Goal: Task Accomplishment & Management: Manage account settings

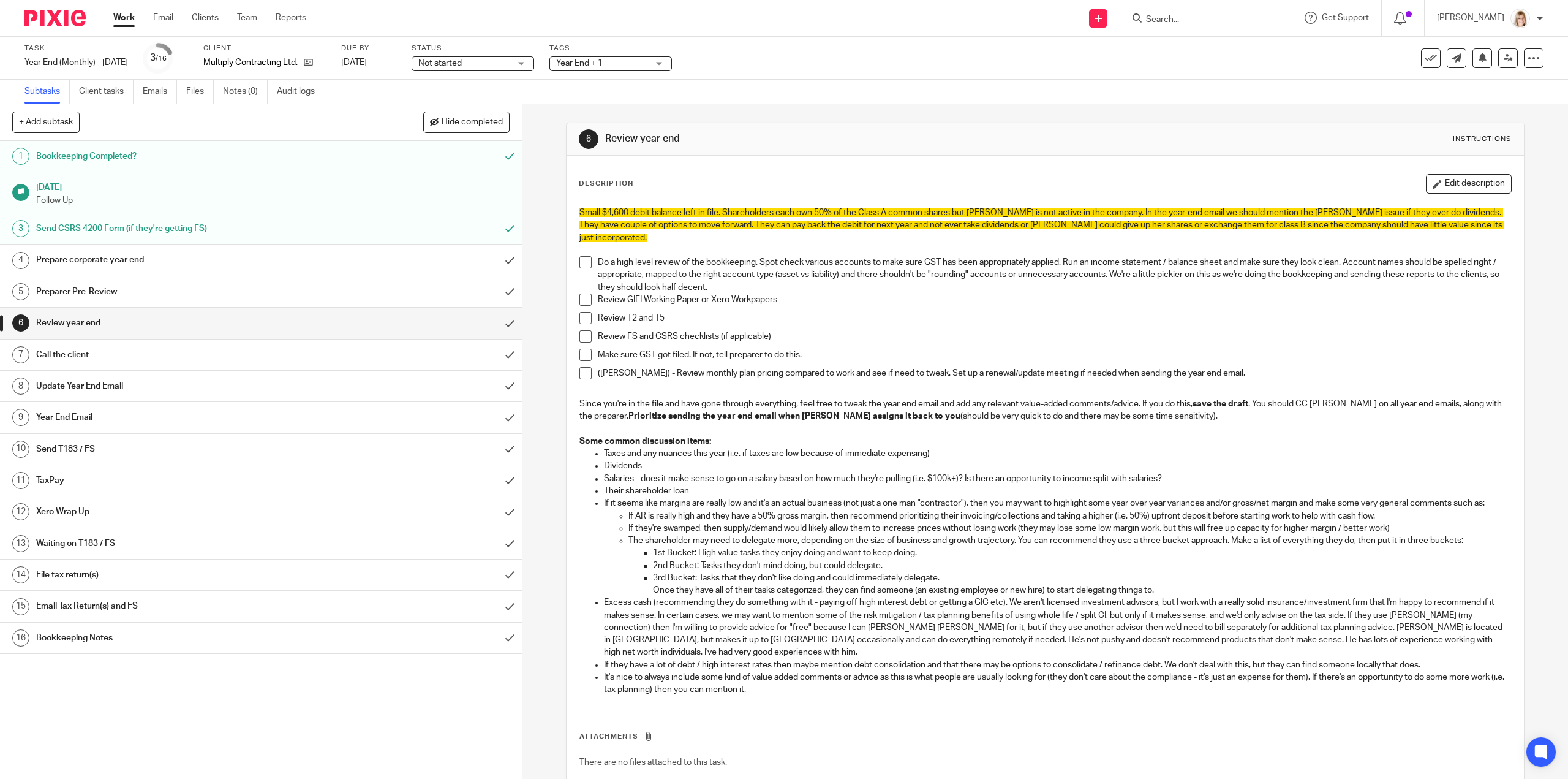
click at [1178, 18] on input "Search" at bounding box center [1200, 20] width 111 height 11
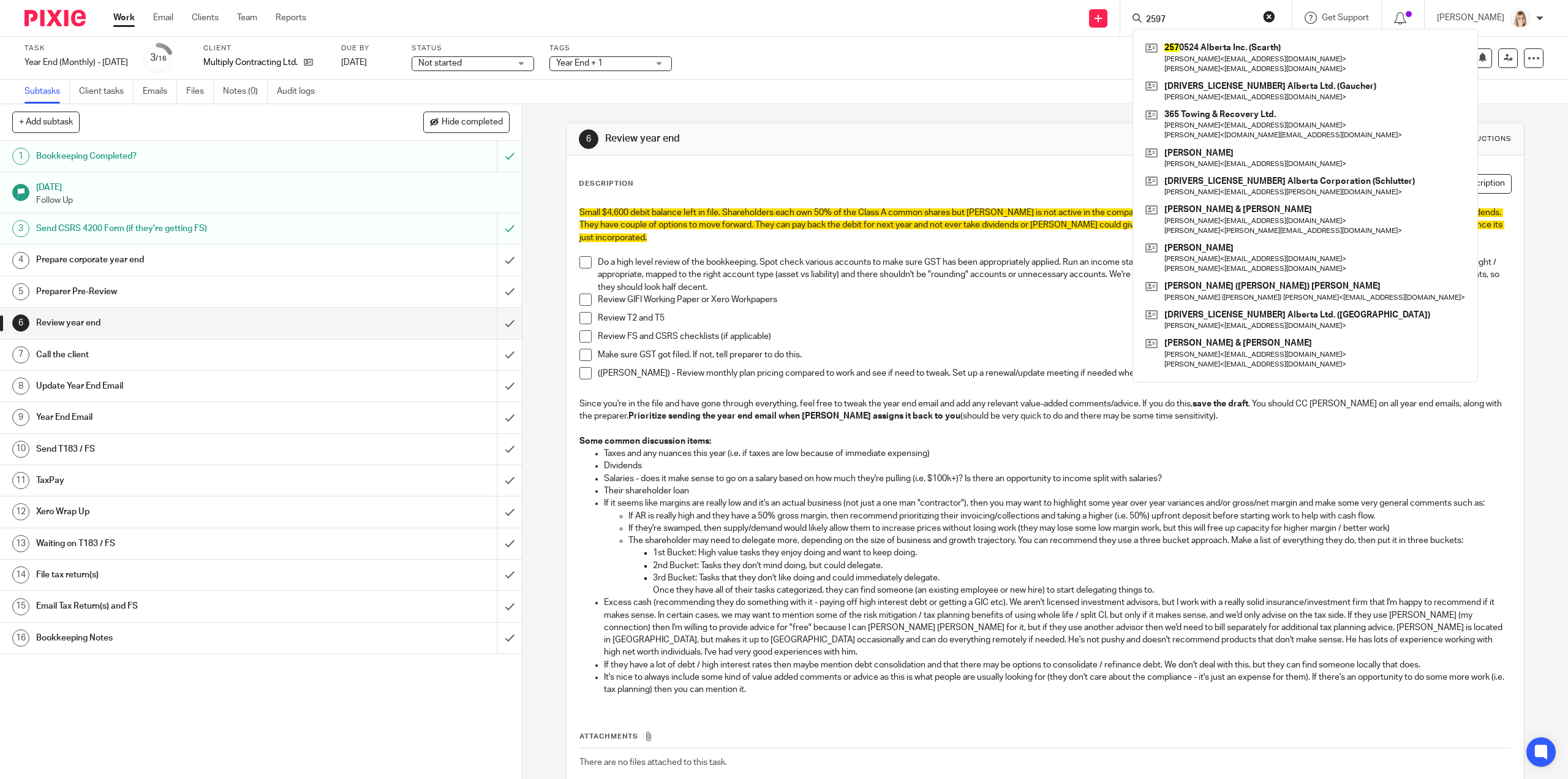
type input "2597"
click at [1273, 15] on button "reset" at bounding box center [1269, 16] width 13 height 13
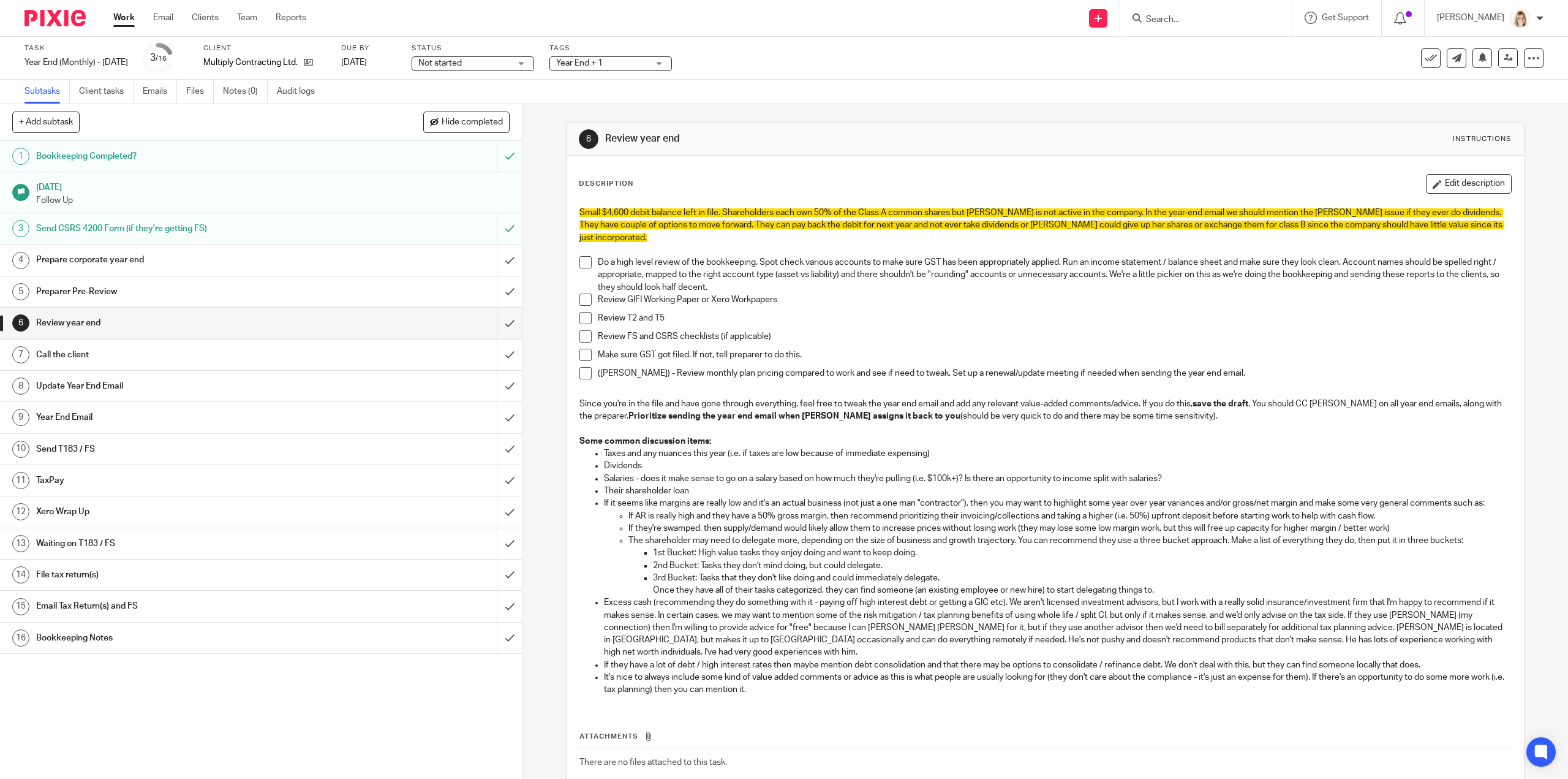
click at [123, 260] on h1 "Prepare corporate year end" at bounding box center [186, 259] width 299 height 18
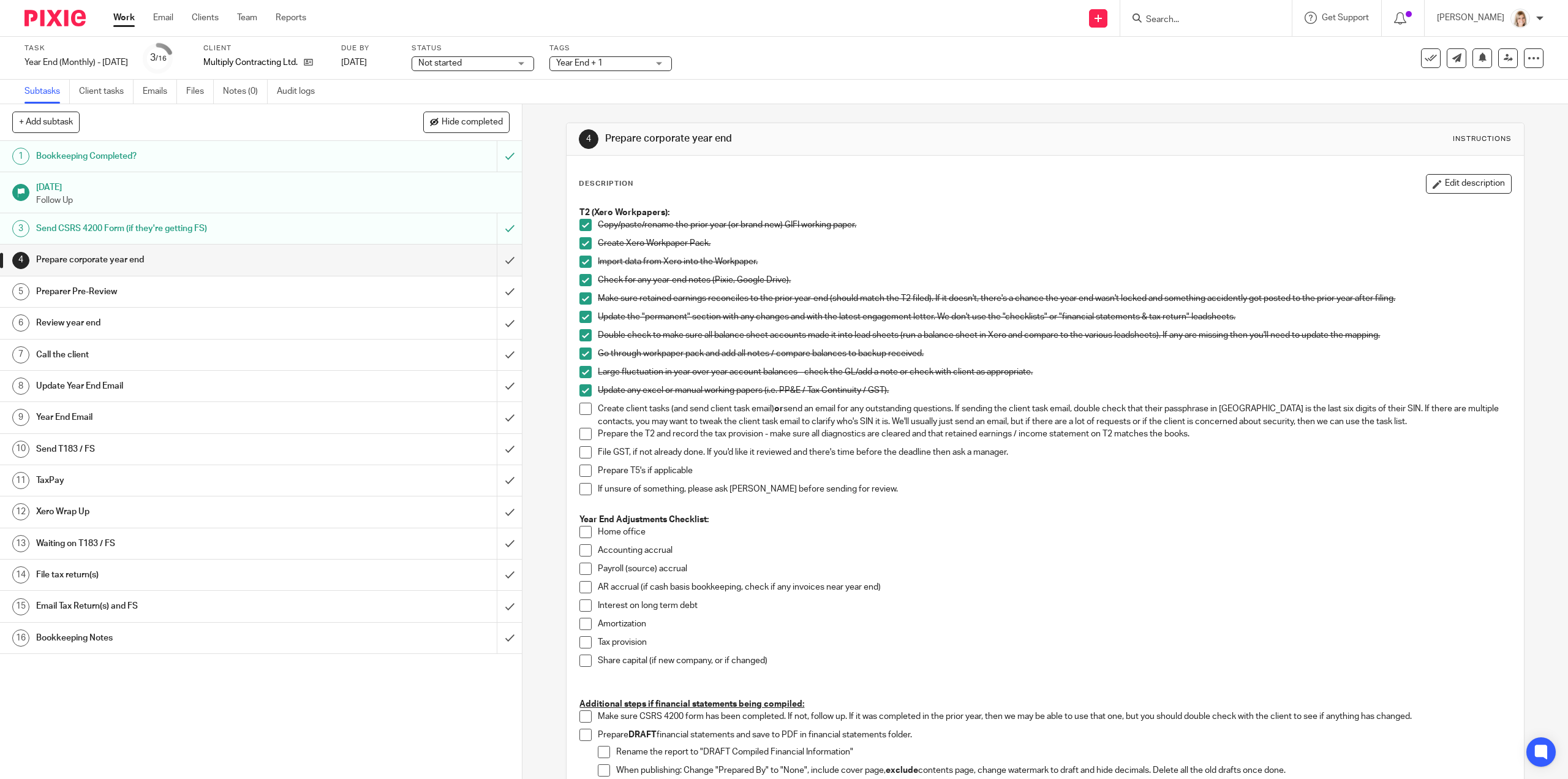
click at [581, 408] on span at bounding box center [586, 409] width 13 height 13
click at [583, 437] on span at bounding box center [586, 434] width 13 height 13
click at [581, 453] on span at bounding box center [586, 453] width 13 height 13
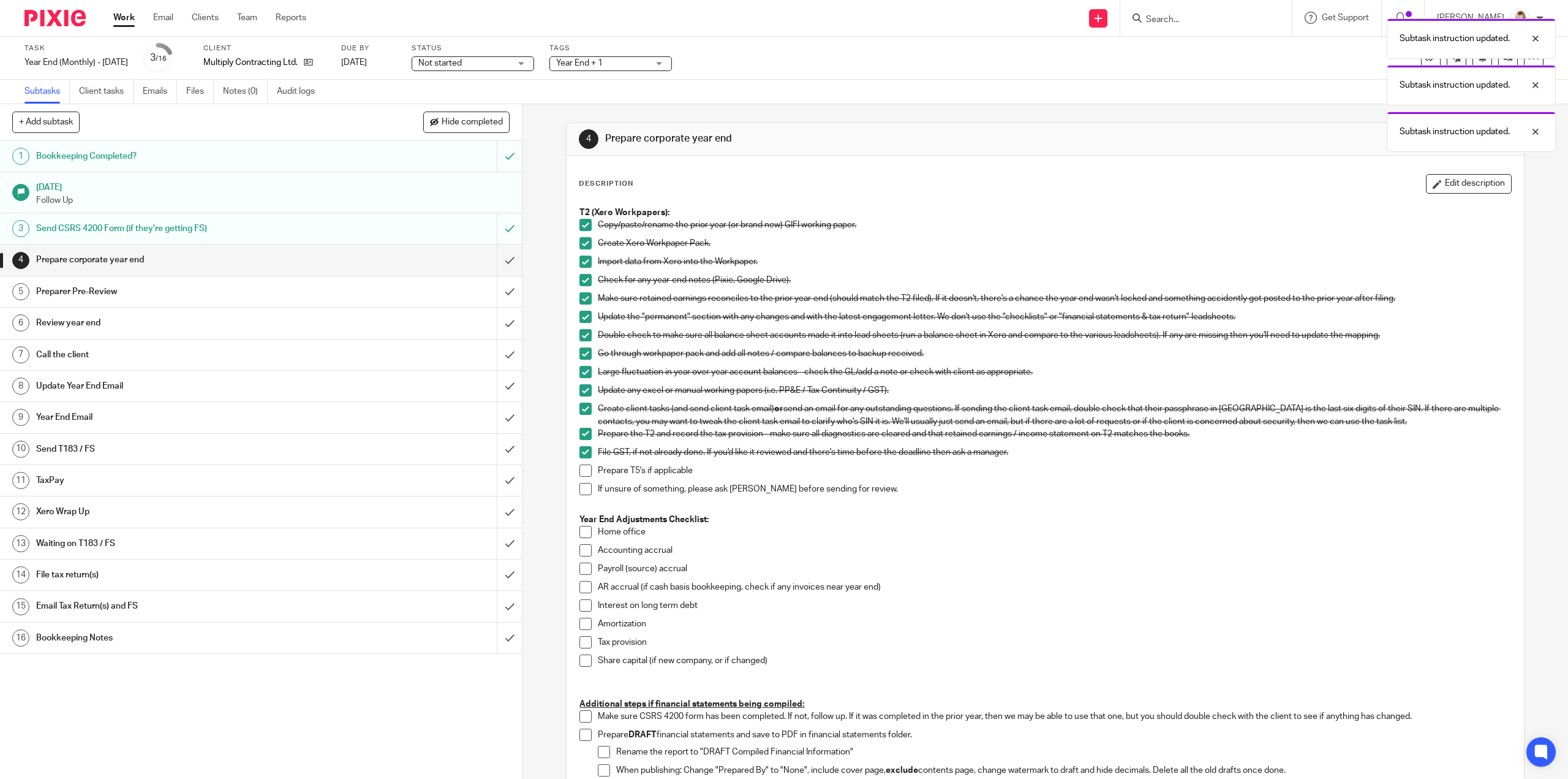
click at [580, 470] on span at bounding box center [586, 471] width 13 height 13
drag, startPoint x: 584, startPoint y: 493, endPoint x: 586, endPoint y: 504, distance: 11.2
click at [584, 493] on span at bounding box center [586, 489] width 13 height 13
click at [583, 527] on span at bounding box center [586, 532] width 13 height 13
click at [581, 546] on span at bounding box center [586, 550] width 13 height 13
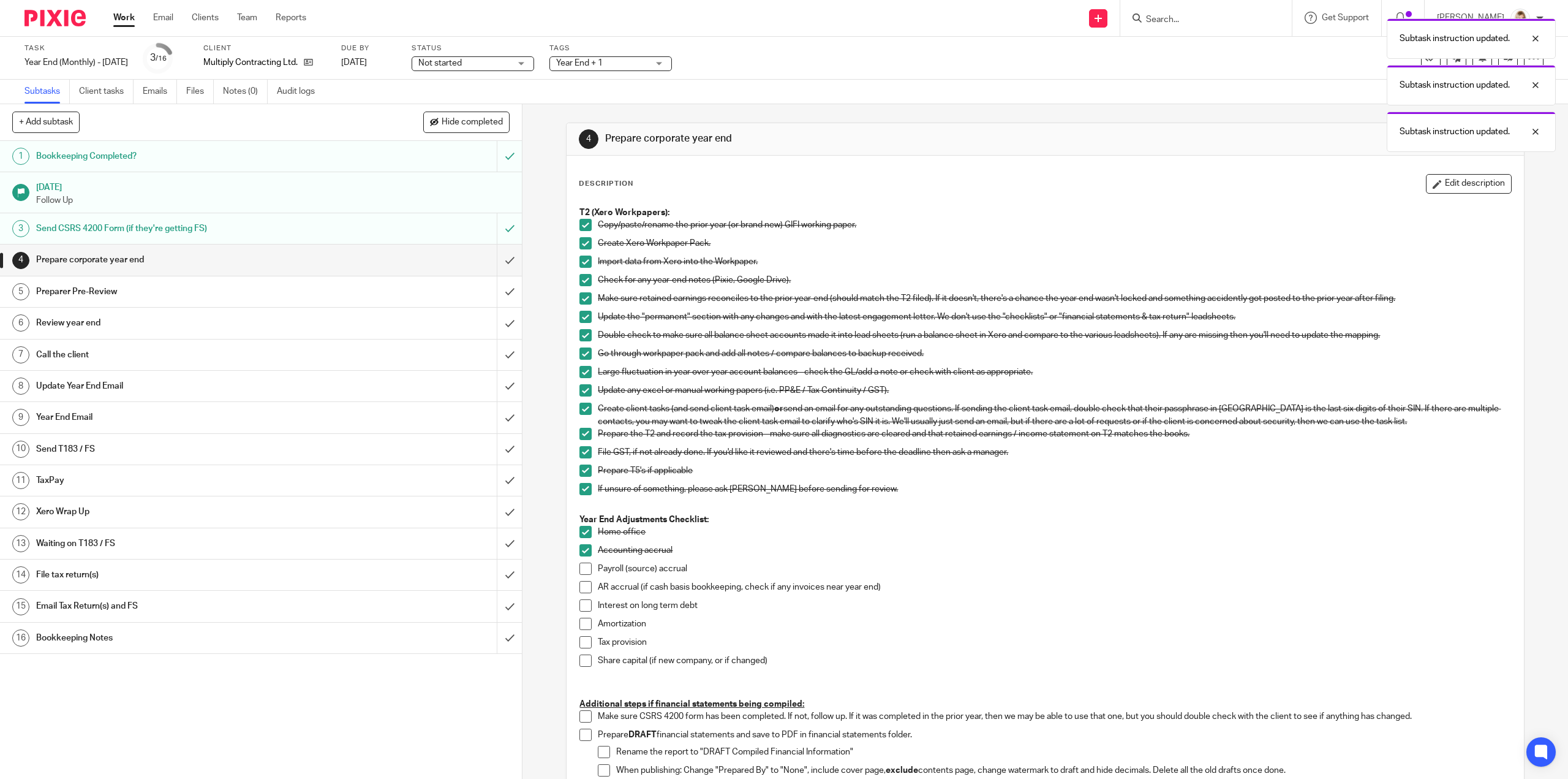
click at [581, 567] on span at bounding box center [586, 569] width 13 height 13
drag, startPoint x: 582, startPoint y: 587, endPoint x: 583, endPoint y: 609, distance: 22.0
click at [582, 588] on span at bounding box center [586, 588] width 13 height 13
click at [582, 605] on span at bounding box center [586, 606] width 13 height 13
click at [583, 619] on span at bounding box center [586, 624] width 13 height 13
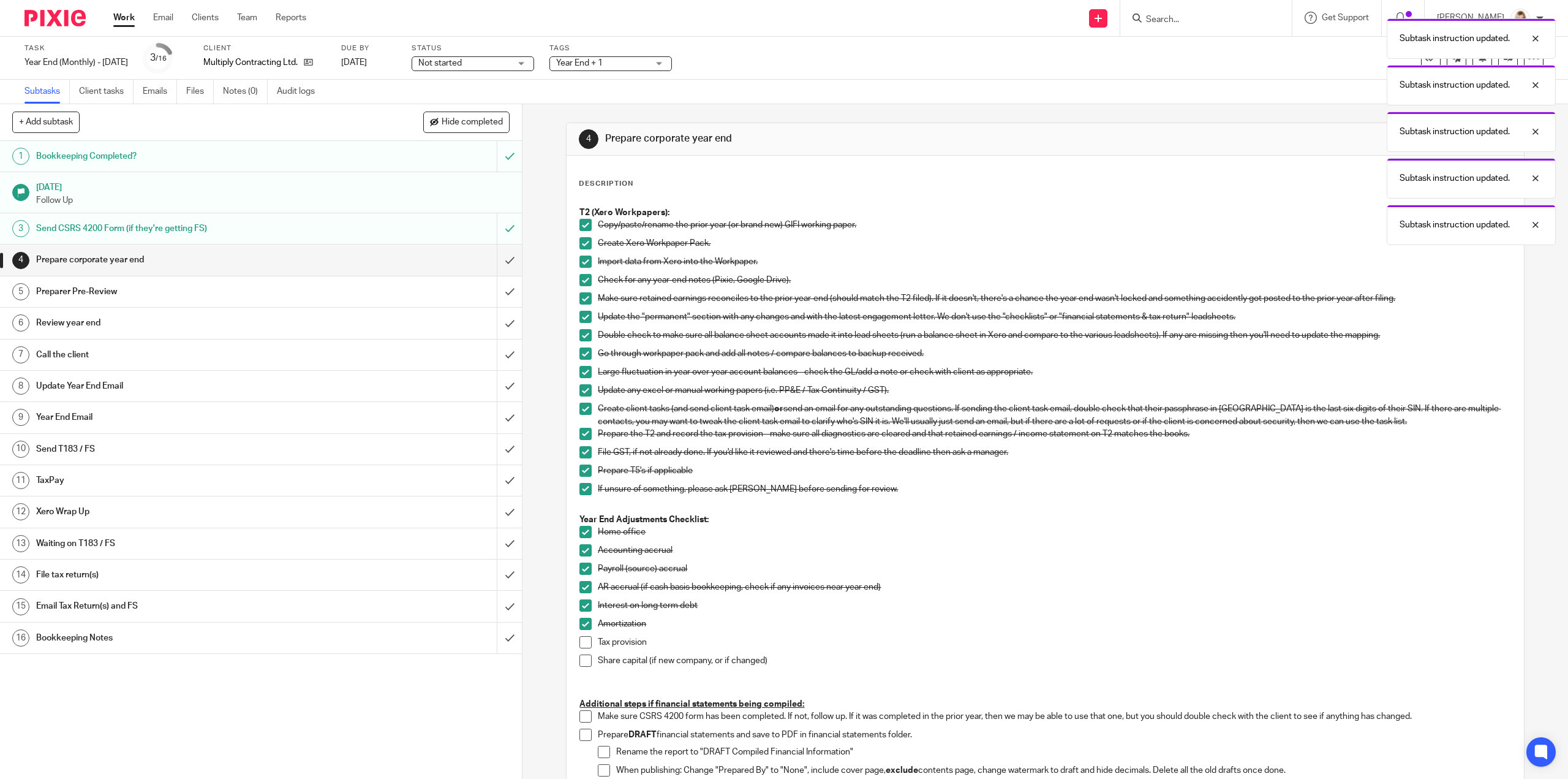
click at [579, 638] on span at bounding box center [586, 642] width 13 height 13
click at [579, 661] on span at bounding box center [586, 661] width 13 height 13
click at [497, 257] on input "submit" at bounding box center [261, 260] width 522 height 31
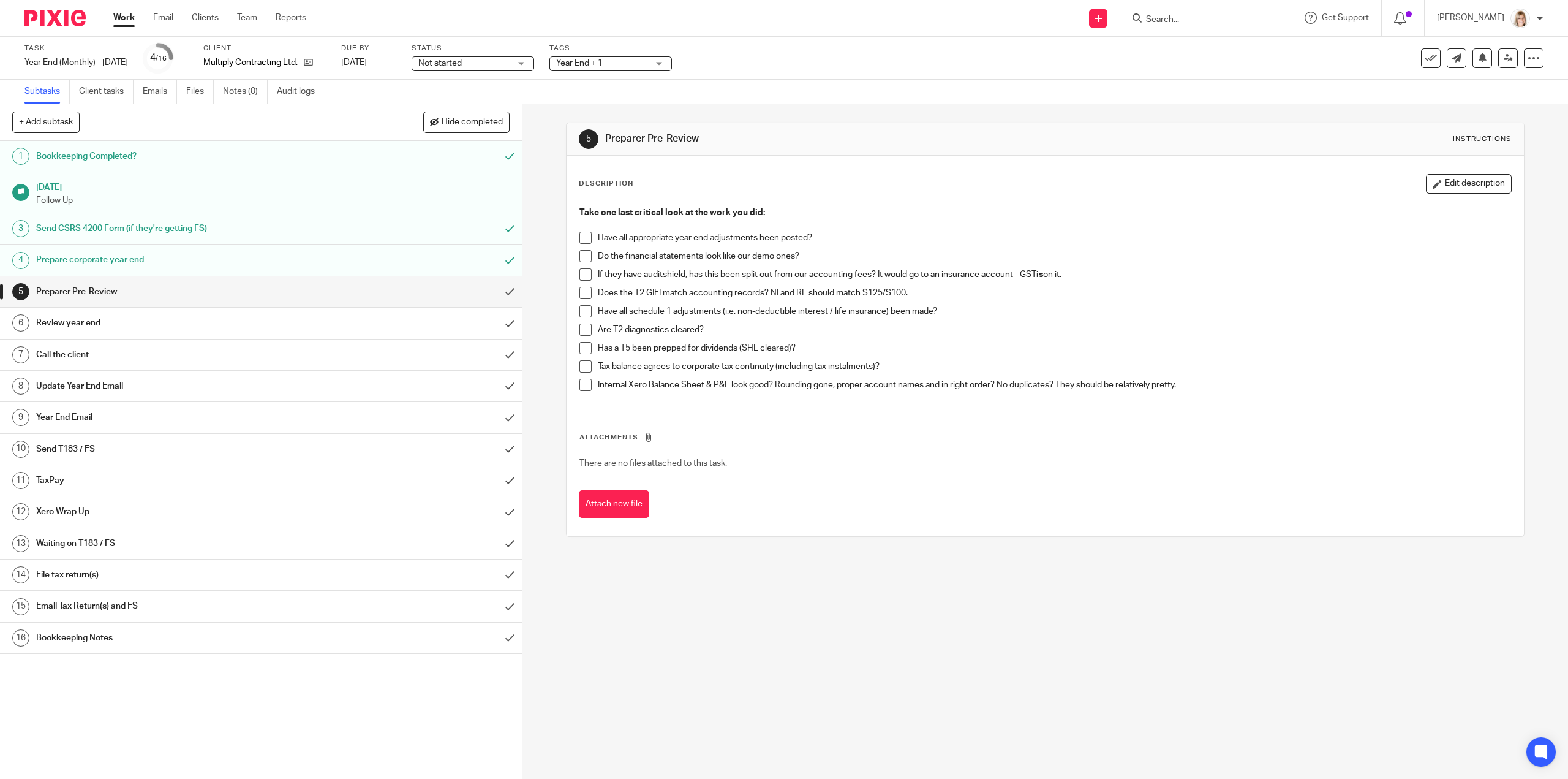
click at [580, 236] on span at bounding box center [586, 238] width 13 height 13
click at [583, 256] on span at bounding box center [586, 257] width 13 height 13
click at [586, 271] on span at bounding box center [586, 275] width 13 height 13
click at [582, 290] on span at bounding box center [586, 293] width 13 height 13
click at [583, 307] on span at bounding box center [586, 311] width 13 height 13
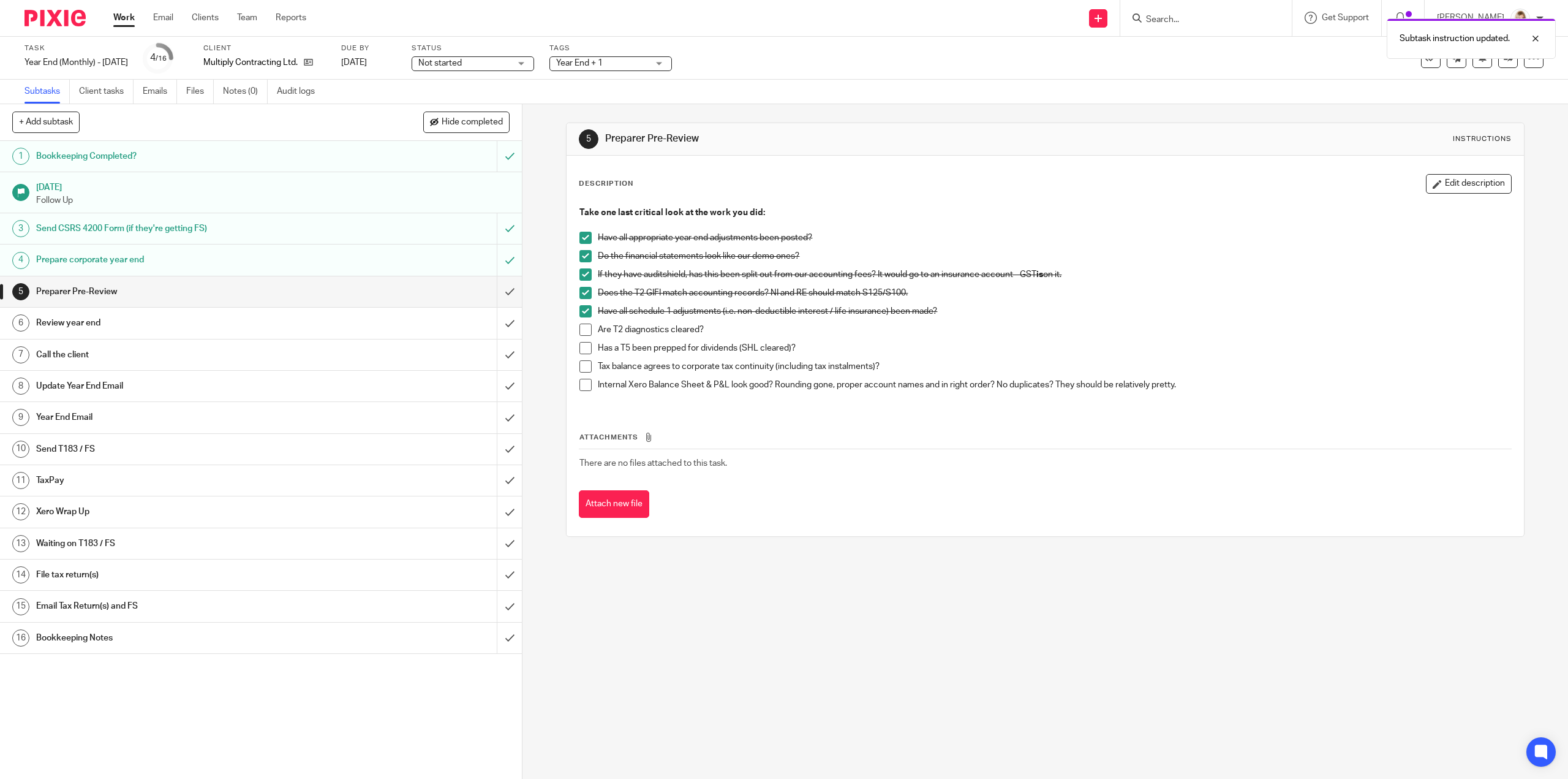
click at [579, 330] on span at bounding box center [586, 330] width 13 height 13
click at [583, 346] on span at bounding box center [586, 348] width 13 height 13
click at [583, 368] on span at bounding box center [586, 366] width 13 height 13
click at [586, 388] on span at bounding box center [586, 385] width 13 height 13
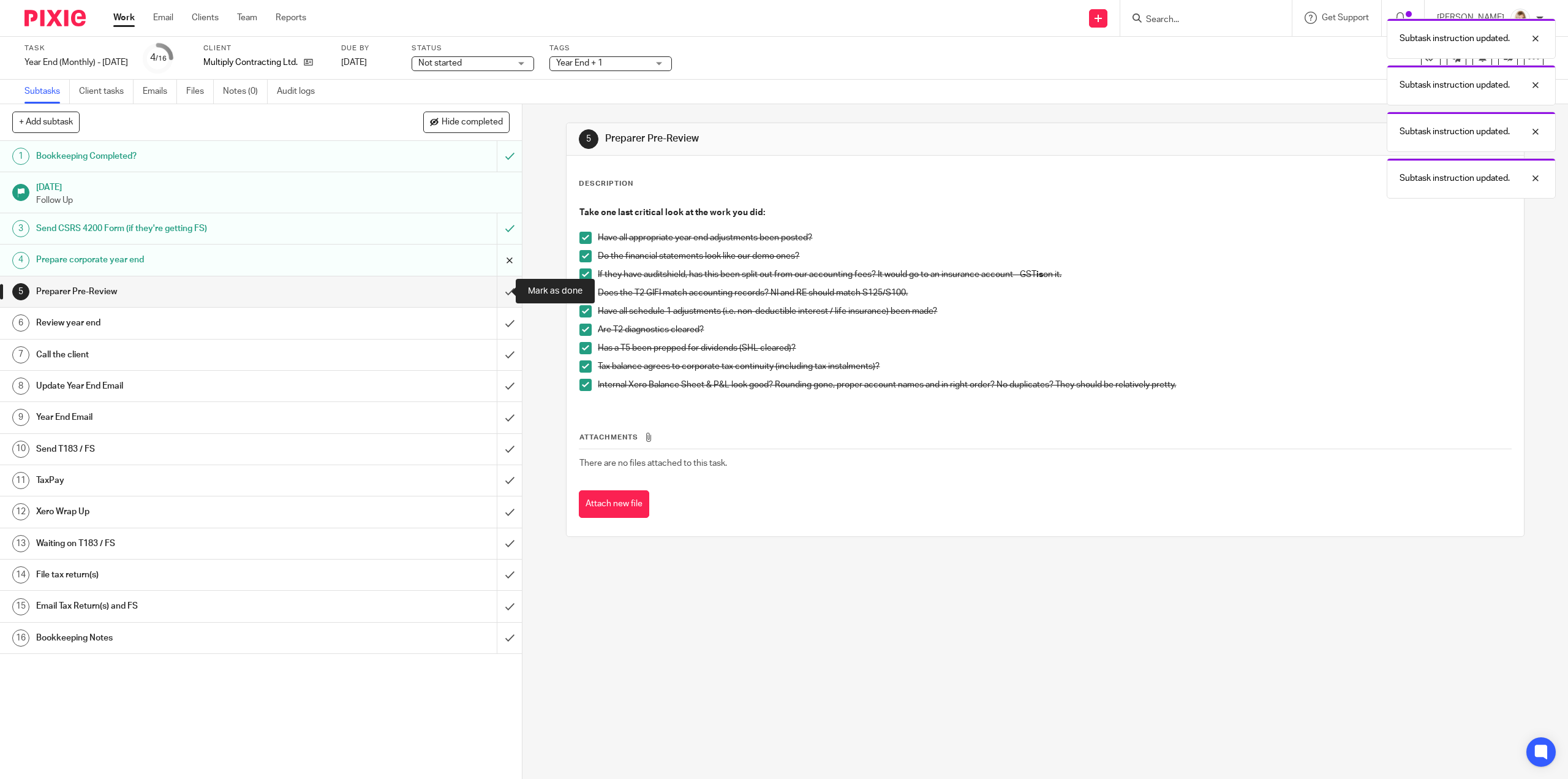
drag, startPoint x: 505, startPoint y: 294, endPoint x: 496, endPoint y: 264, distance: 31.3
click at [505, 292] on input "submit" at bounding box center [261, 292] width 522 height 31
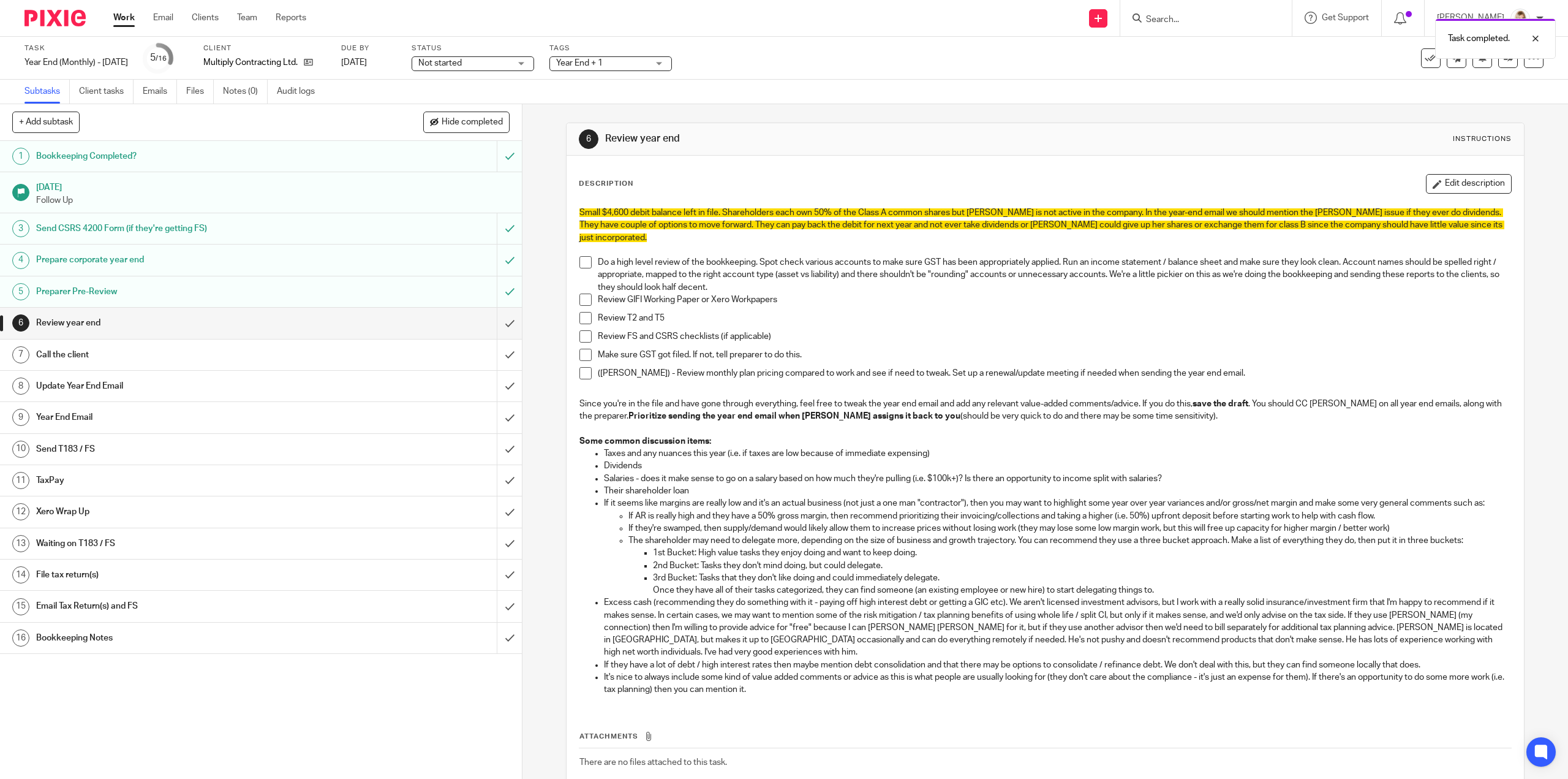
click at [645, 61] on span "Year End + 1" at bounding box center [602, 63] width 92 height 13
click at [510, 63] on span "Not started" at bounding box center [463, 63] width 92 height 13
drag, startPoint x: 515, startPoint y: 112, endPoint x: 547, endPoint y: 92, distance: 37.7
click at [517, 111] on li "In progress" at bounding box center [486, 108] width 121 height 25
click at [640, 58] on span "Year End + 1" at bounding box center [602, 63] width 92 height 13
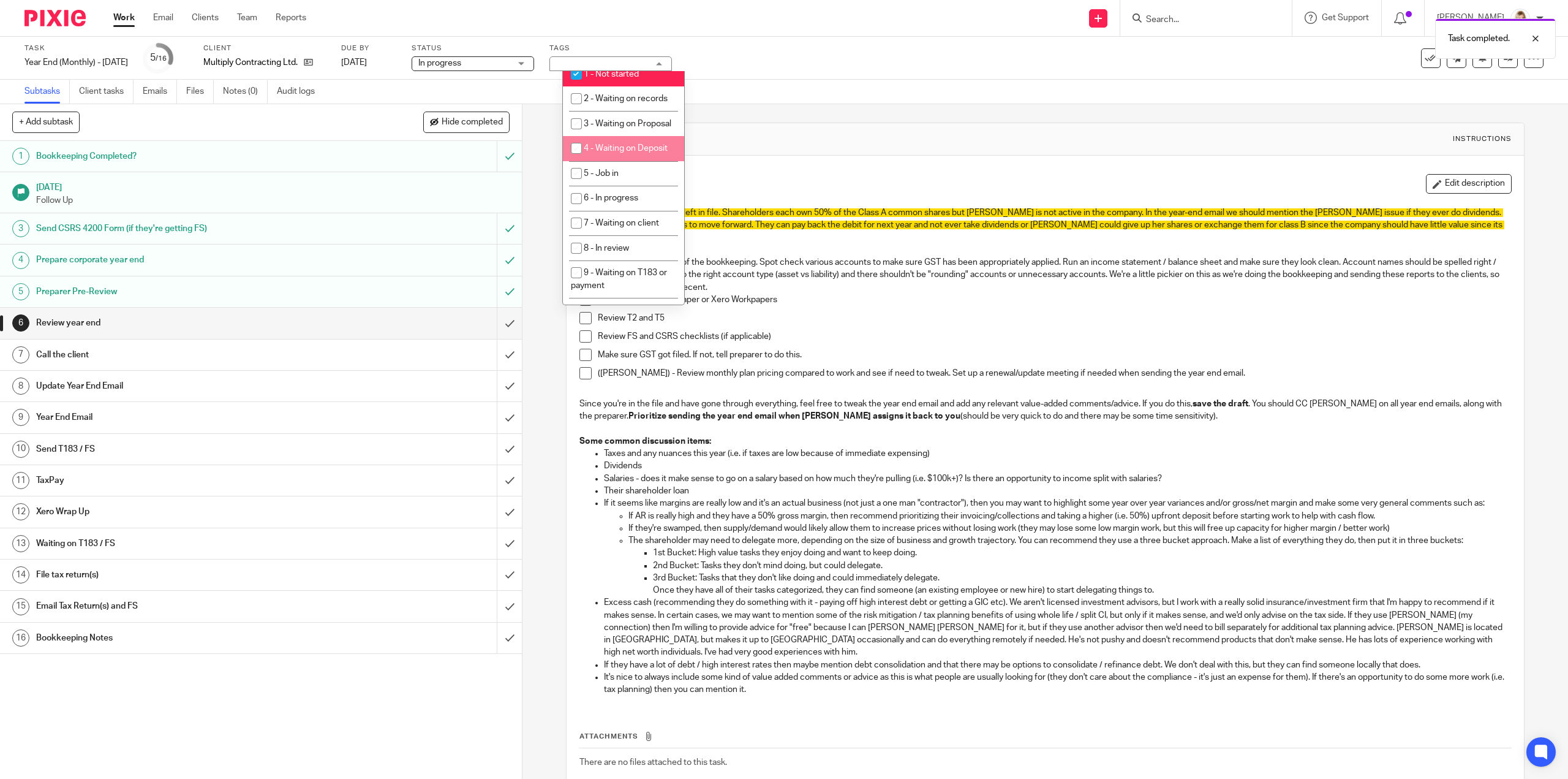
scroll to position [307, 0]
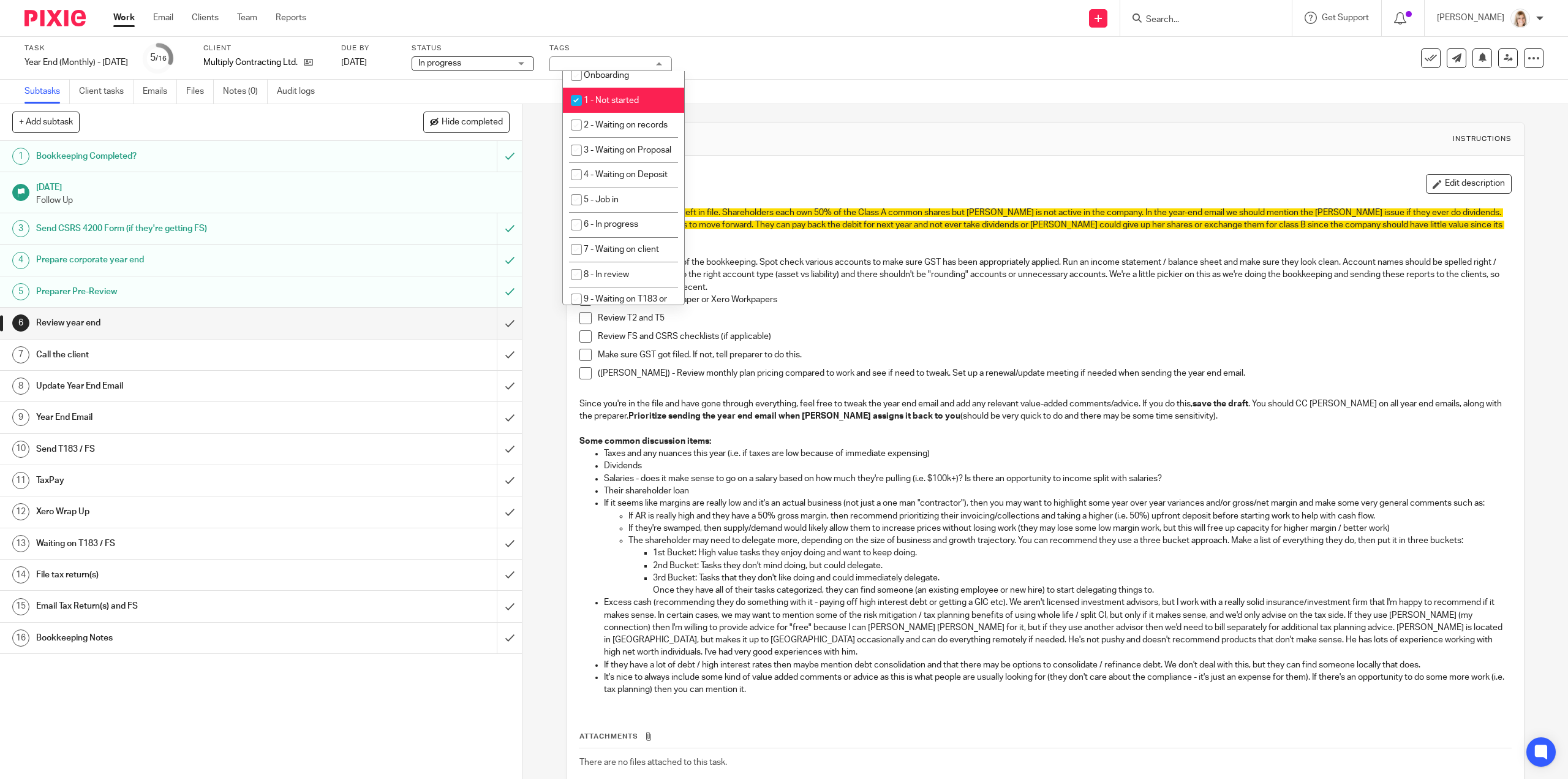
click at [576, 99] on input "checkbox" at bounding box center [576, 101] width 24 height 24
checkbox input "false"
click at [573, 170] on input "checkbox" at bounding box center [576, 168] width 24 height 24
checkbox input "true"
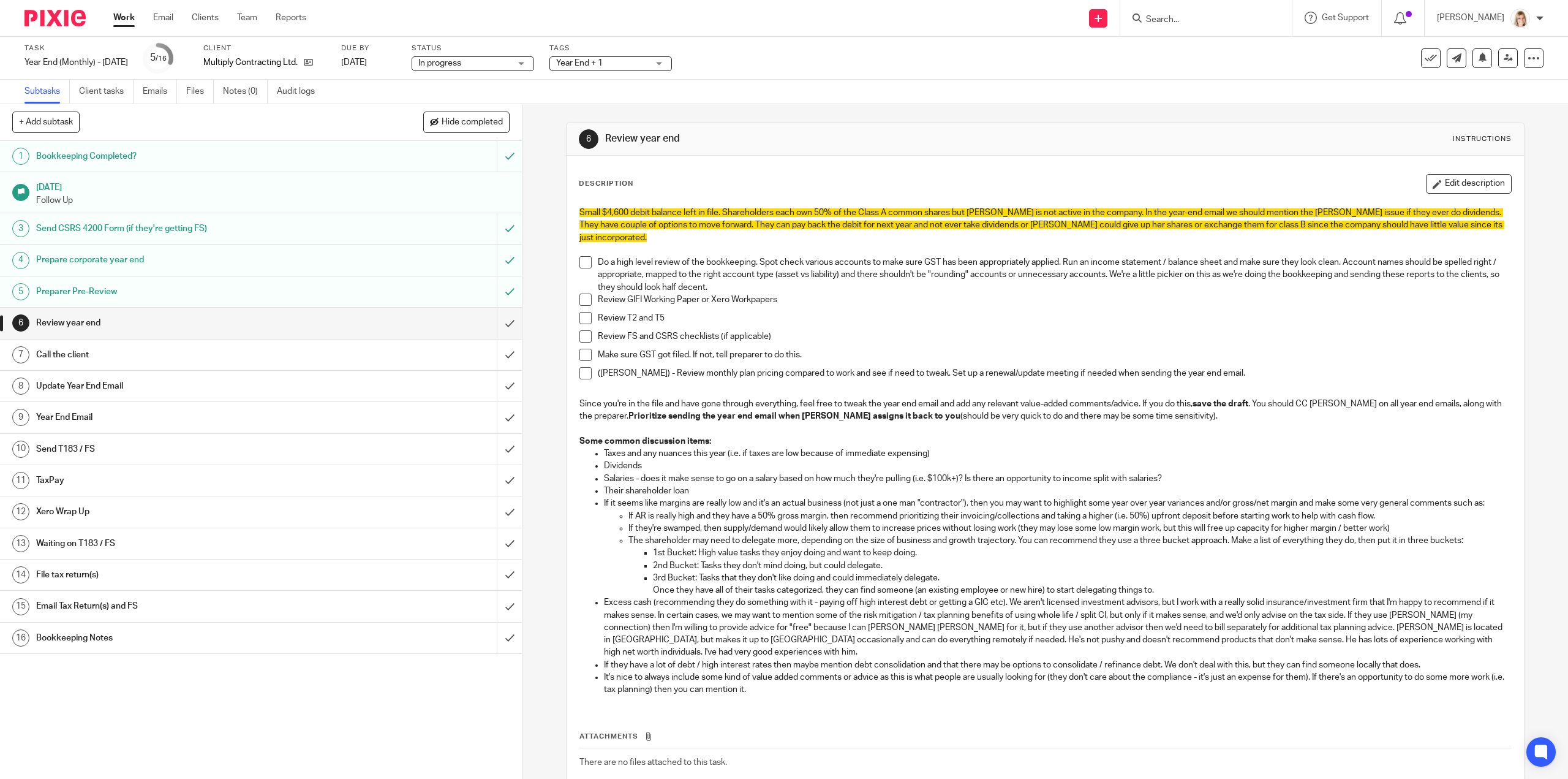
click at [806, 54] on div "Task Year End (Monthly) - May 2025 Save Year End (Monthly) - May 2025 5 /16 Cli…" at bounding box center [657, 58] width 1266 height 29
click at [1504, 62] on icon at bounding box center [1508, 58] width 9 height 9
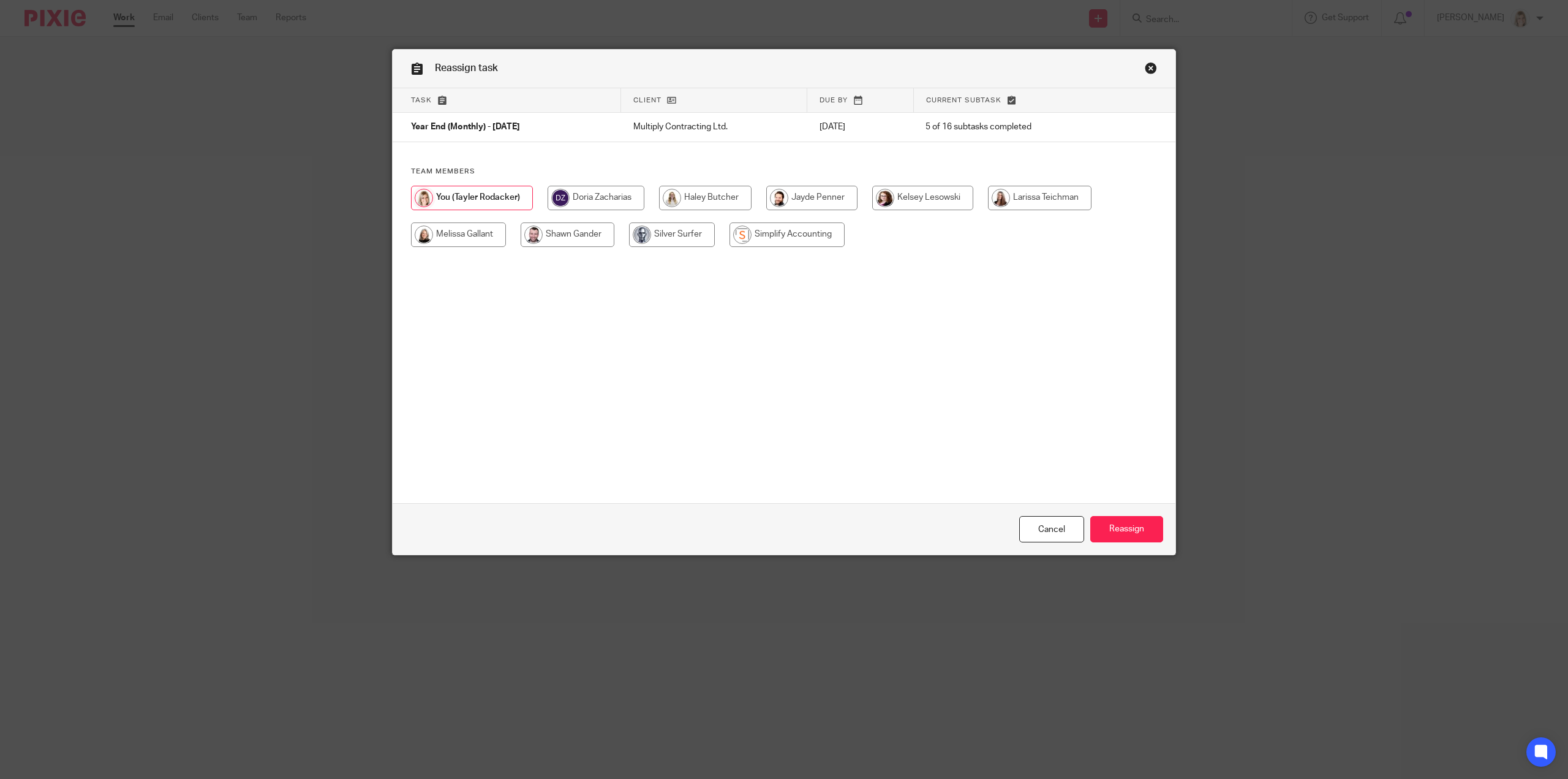
click at [459, 240] on input "radio" at bounding box center [458, 234] width 95 height 24
radio input "true"
click at [1108, 534] on input "Reassign" at bounding box center [1127, 529] width 73 height 26
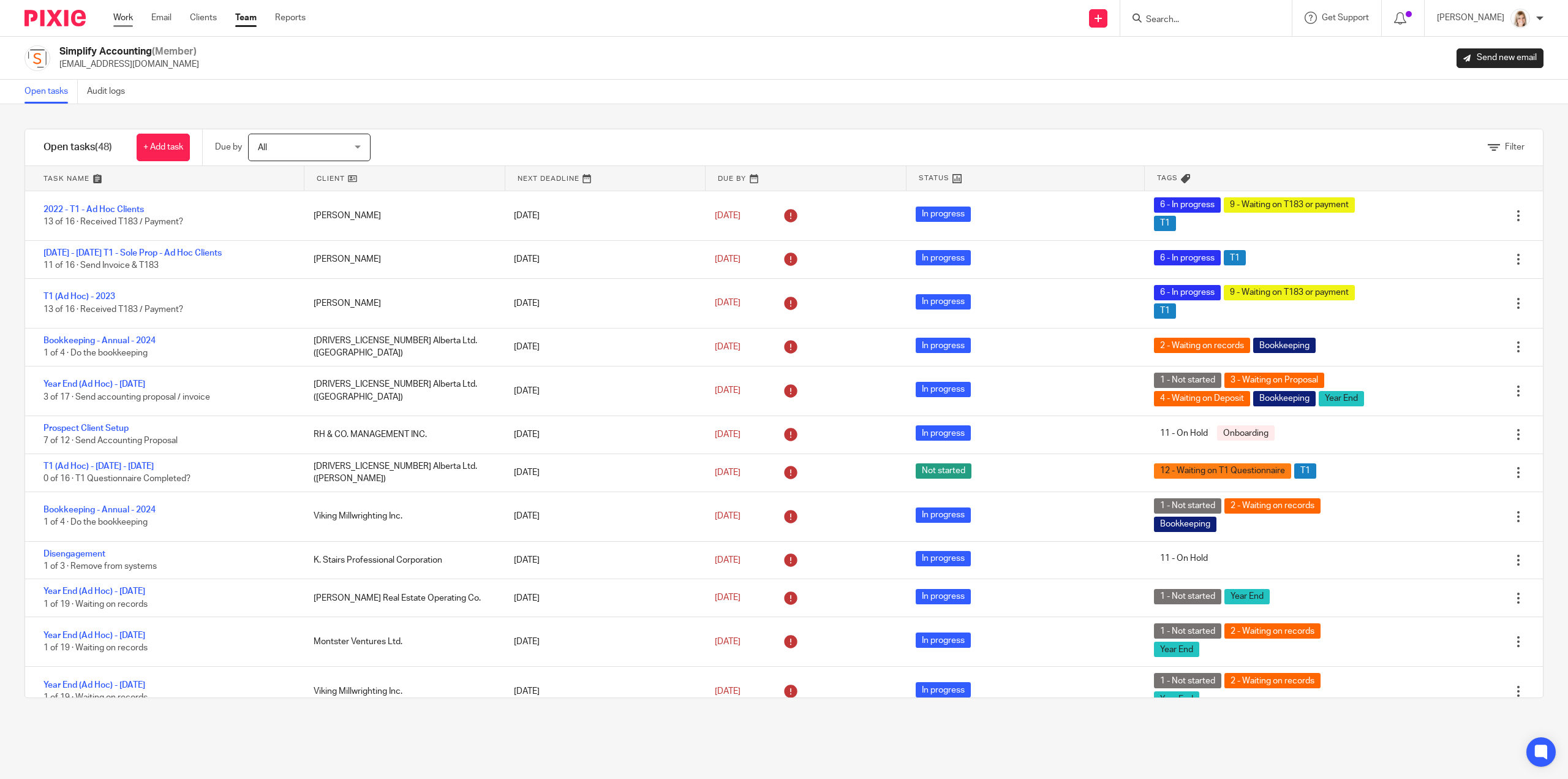
click at [125, 18] on link "Work" at bounding box center [123, 18] width 20 height 13
click at [1217, 25] on form at bounding box center [1210, 17] width 131 height 15
click at [1217, 19] on input "Search" at bounding box center [1200, 20] width 111 height 11
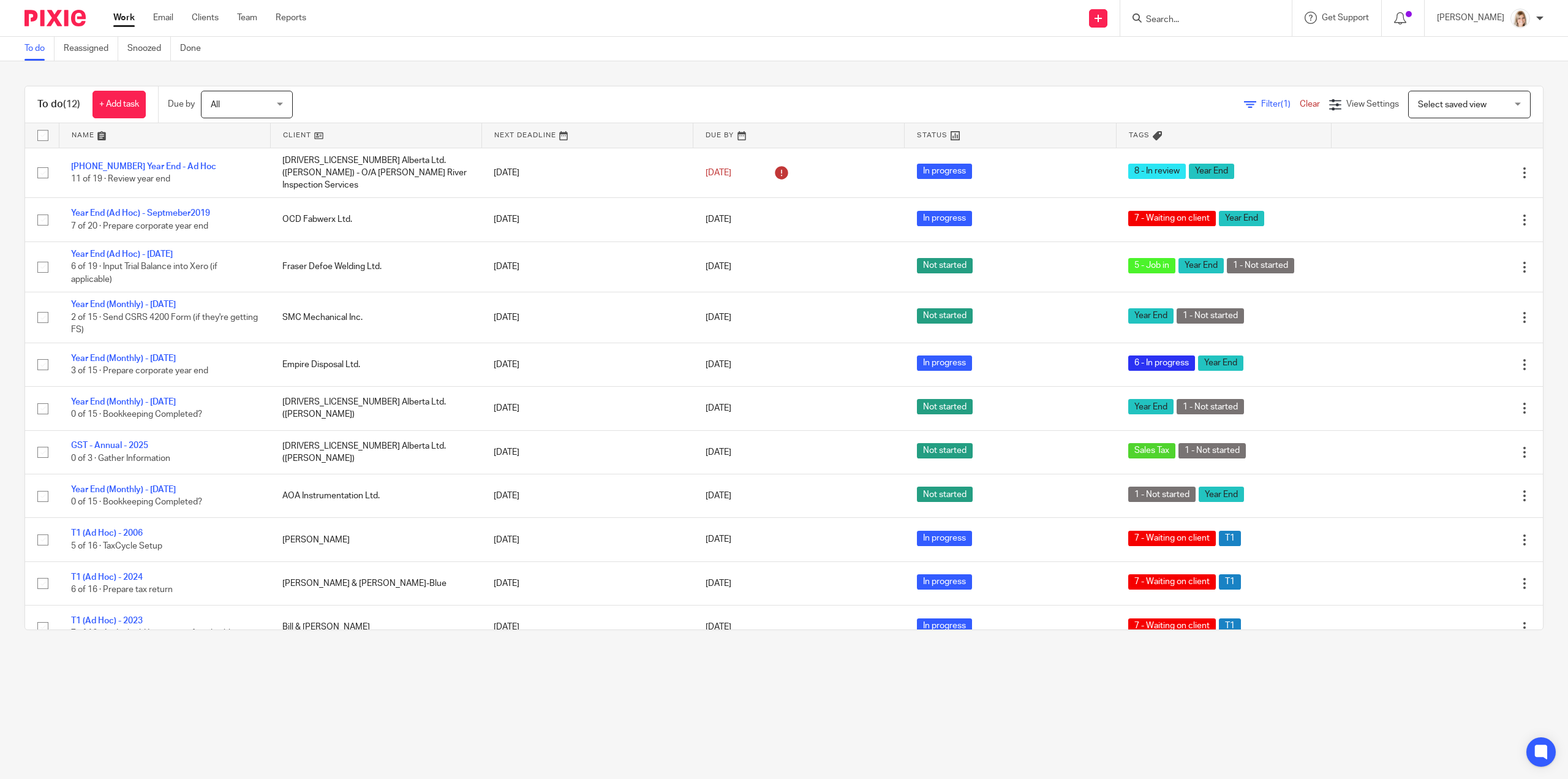
click at [1223, 18] on input "Search" at bounding box center [1200, 20] width 111 height 11
type input "deluc"
click at [1226, 81] on link at bounding box center [1257, 81] width 230 height 28
